Goal: Find specific page/section: Find specific page/section

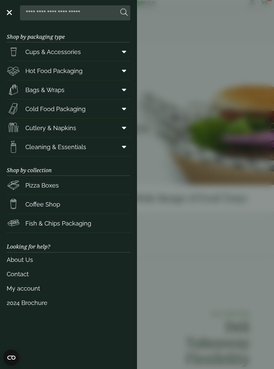
click at [41, 18] on input "search" at bounding box center [70, 13] width 95 height 14
type input "**********"
click at [124, 13] on button at bounding box center [123, 12] width 7 height 9
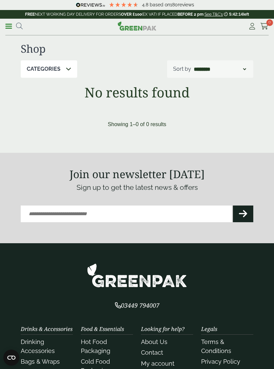
click at [12, 24] on link "Menu" at bounding box center [8, 25] width 7 height 7
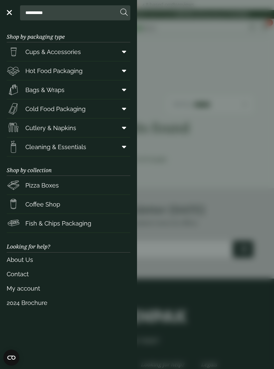
click at [38, 55] on span "Cups & Accessories" at bounding box center [52, 51] width 55 height 9
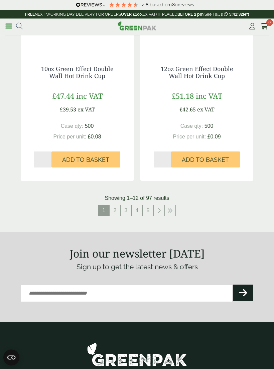
scroll to position [1216, 0]
click at [172, 209] on icon at bounding box center [169, 210] width 5 height 5
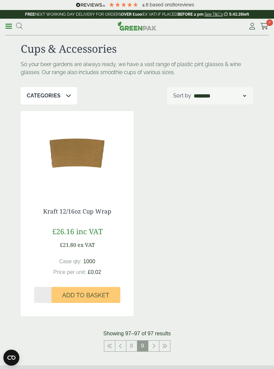
click at [12, 21] on ul "**********" at bounding box center [13, 26] width 17 height 10
click at [8, 24] on link "Menu" at bounding box center [8, 25] width 7 height 7
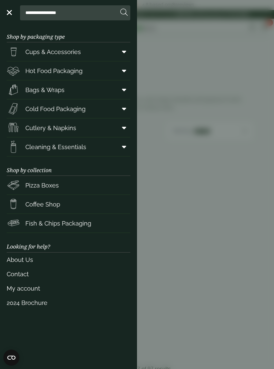
click at [45, 53] on span "Cups & Accessories" at bounding box center [52, 51] width 55 height 9
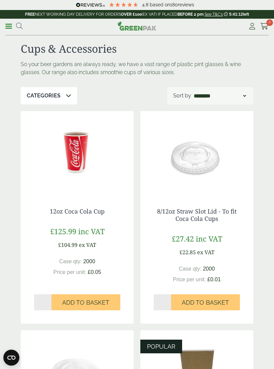
click at [44, 96] on p "Categories" at bounding box center [44, 96] width 34 height 8
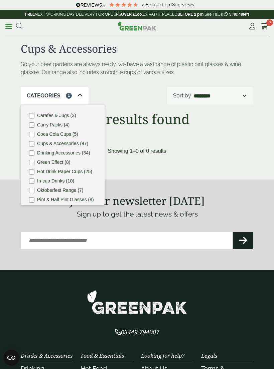
click at [4, 77] on div "Cups & Accessories So your beer gardens are always ready, we have a vast range …" at bounding box center [137, 100] width 274 height 132
